Goal: Task Accomplishment & Management: Use online tool/utility

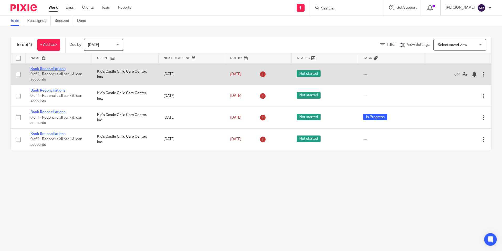
click at [45, 67] on link "Bank Reconciliations" at bounding box center [47, 69] width 35 height 4
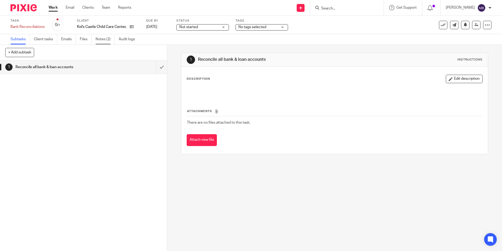
click at [108, 39] on link "Notes (2)" at bounding box center [105, 39] width 19 height 10
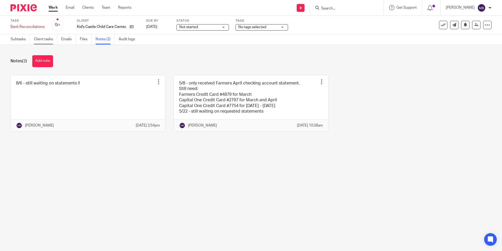
click at [37, 39] on link "Client tasks" at bounding box center [45, 39] width 23 height 10
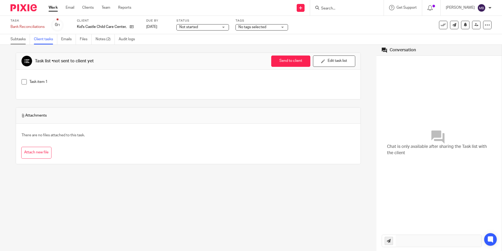
click at [23, 39] on link "Subtasks" at bounding box center [20, 39] width 19 height 10
